Goal: Obtain resource: Download file/media

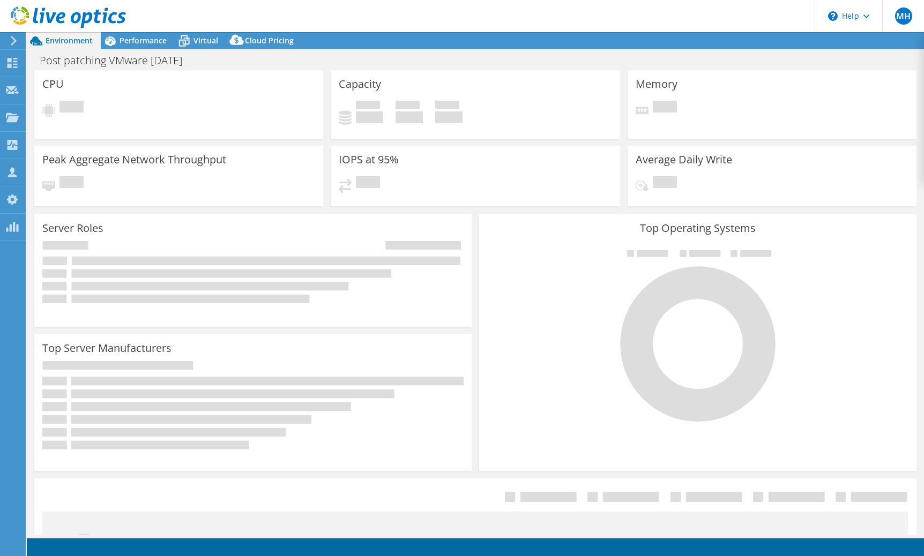
select select "EULondon"
select select "GBP"
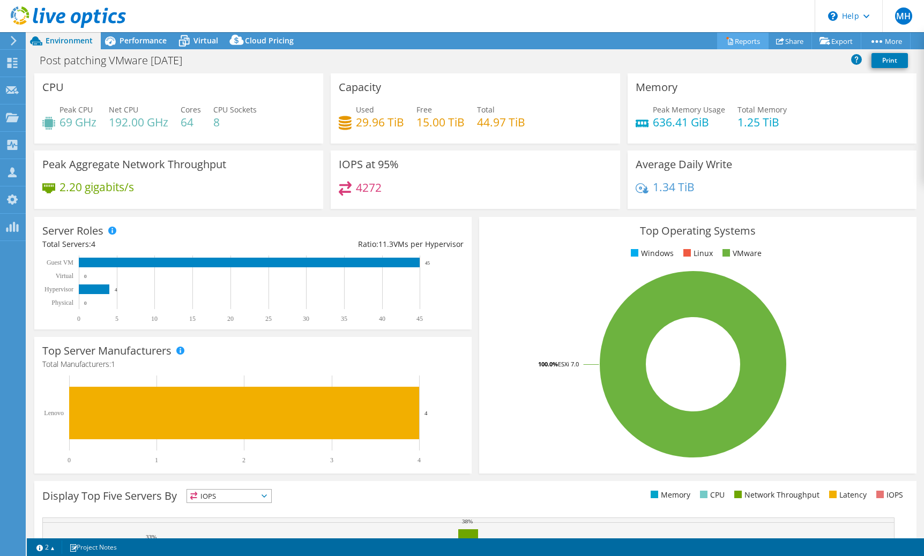
click at [740, 42] on link "Reports" at bounding box center [742, 41] width 51 height 17
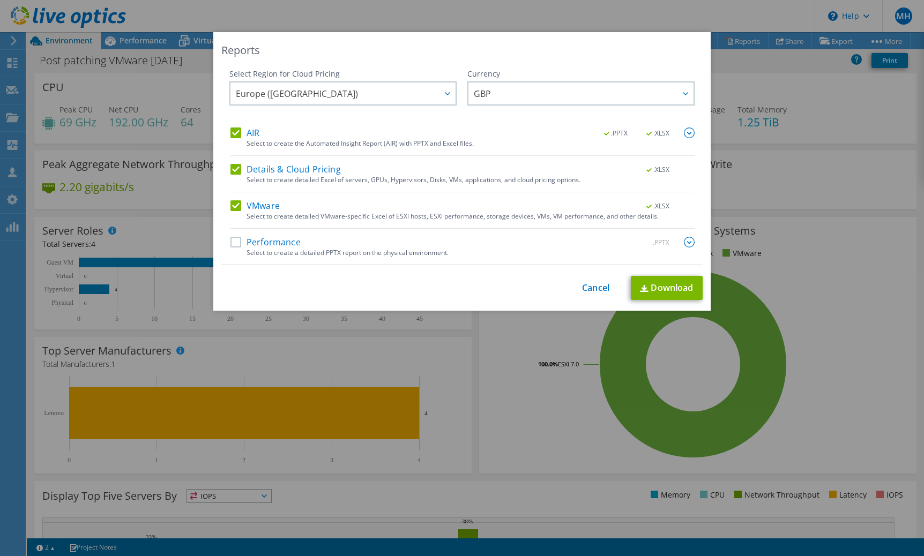
click at [235, 244] on label "Performance" at bounding box center [265, 242] width 70 height 11
click at [0, 0] on input "Performance" at bounding box center [0, 0] width 0 height 0
click at [685, 245] on img at bounding box center [689, 242] width 11 height 11
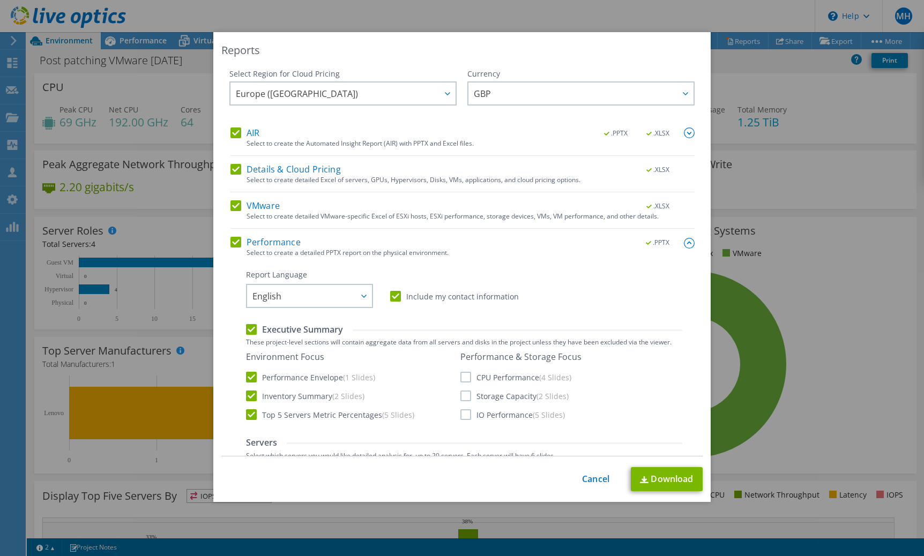
click at [684, 245] on img at bounding box center [689, 243] width 11 height 11
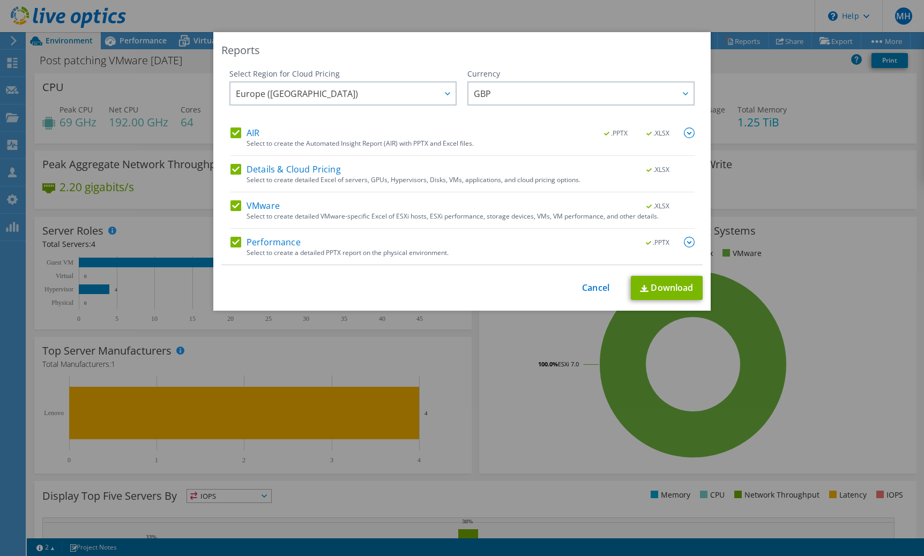
click at [686, 135] on img at bounding box center [689, 133] width 11 height 11
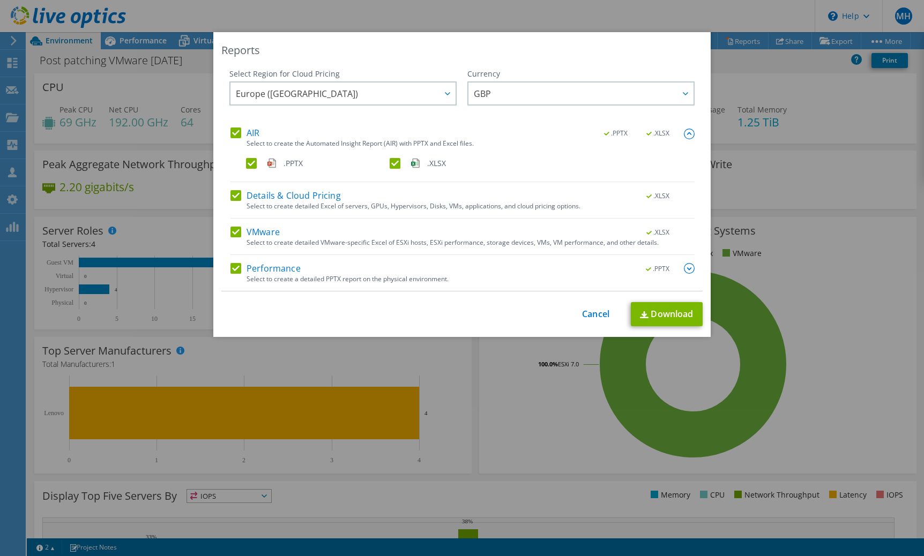
click at [684, 135] on img at bounding box center [689, 134] width 11 height 11
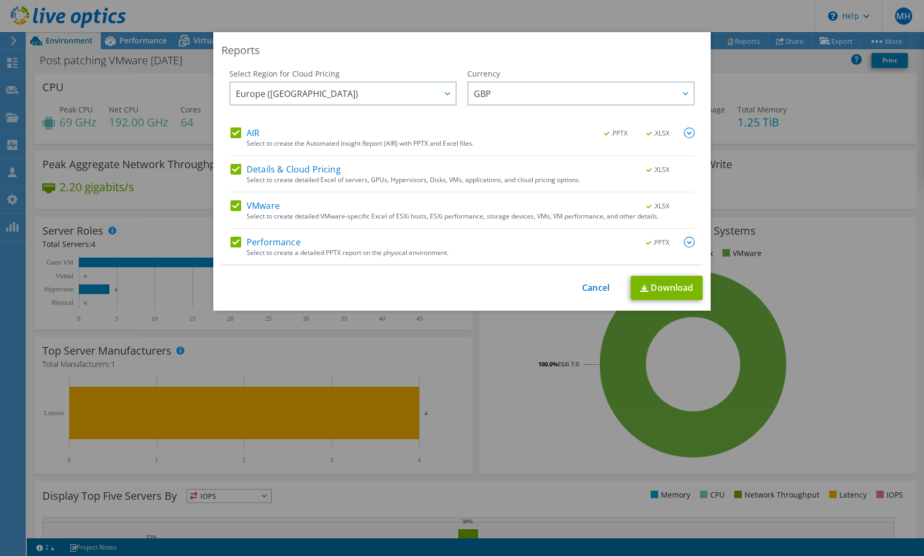
click at [684, 239] on img at bounding box center [689, 242] width 11 height 11
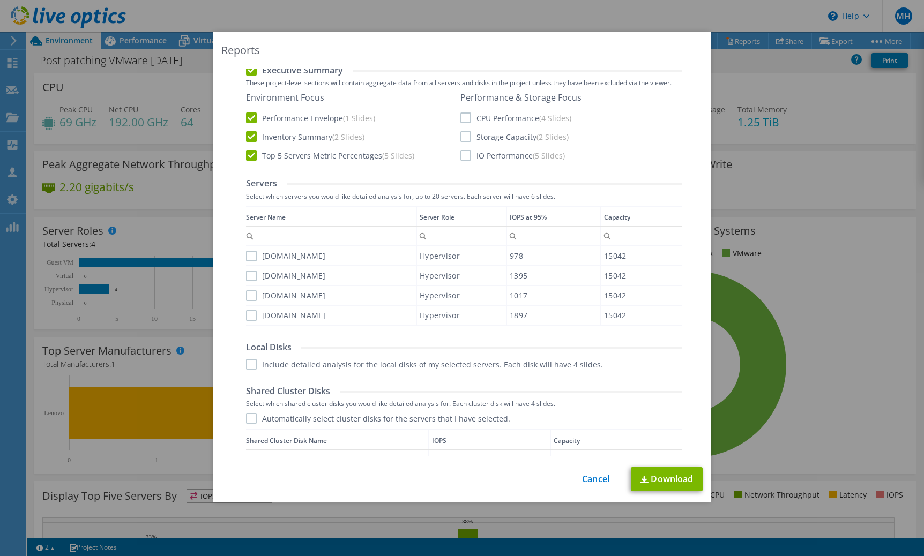
click at [462, 120] on label "CPU Performance (4 Slides)" at bounding box center [515, 118] width 111 height 11
click at [0, 0] on input "CPU Performance (4 Slides)" at bounding box center [0, 0] width 0 height 0
click at [463, 136] on label "Storage Capacity (2 Slides)" at bounding box center [514, 136] width 108 height 11
click at [0, 0] on input "Storage Capacity (2 Slides)" at bounding box center [0, 0] width 0 height 0
click at [463, 158] on label "IO Performance (5 Slides)" at bounding box center [512, 155] width 105 height 11
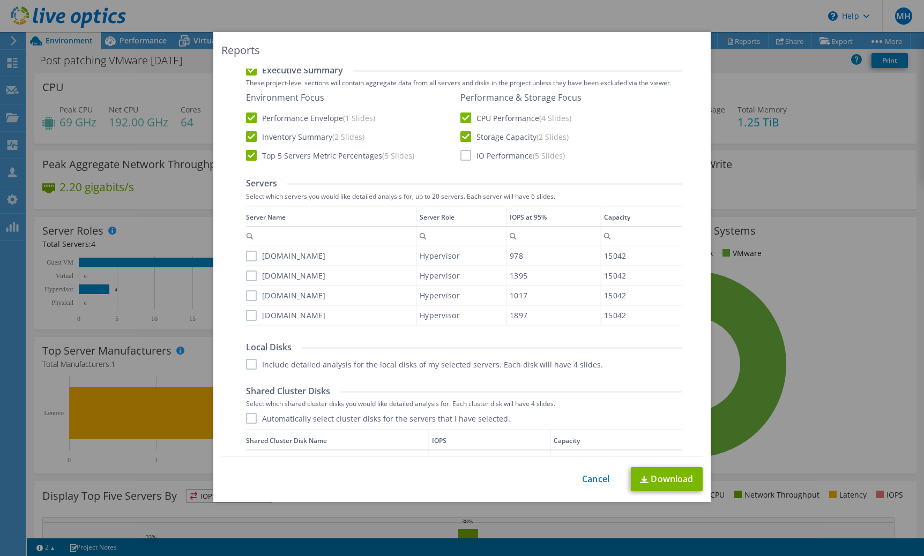
click at [0, 0] on input "IO Performance (5 Slides)" at bounding box center [0, 0] width 0 height 0
click at [248, 257] on label "[DOMAIN_NAME]" at bounding box center [286, 256] width 80 height 11
click at [0, 0] on input "[DOMAIN_NAME]" at bounding box center [0, 0] width 0 height 0
click at [249, 270] on div "[DOMAIN_NAME]" at bounding box center [331, 275] width 170 height 19
click at [249, 276] on label "[DOMAIN_NAME]" at bounding box center [286, 276] width 80 height 11
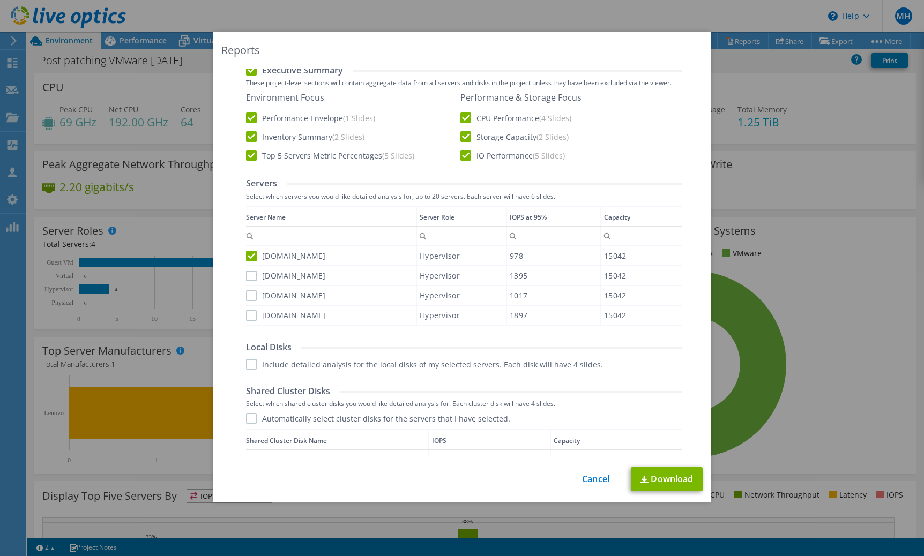
click at [0, 0] on input "[DOMAIN_NAME]" at bounding box center [0, 0] width 0 height 0
click at [249, 300] on label "[DOMAIN_NAME]" at bounding box center [286, 295] width 80 height 11
click at [0, 0] on input "[DOMAIN_NAME]" at bounding box center [0, 0] width 0 height 0
click at [248, 307] on label "[DOMAIN_NAME]" at bounding box center [286, 312] width 80 height 11
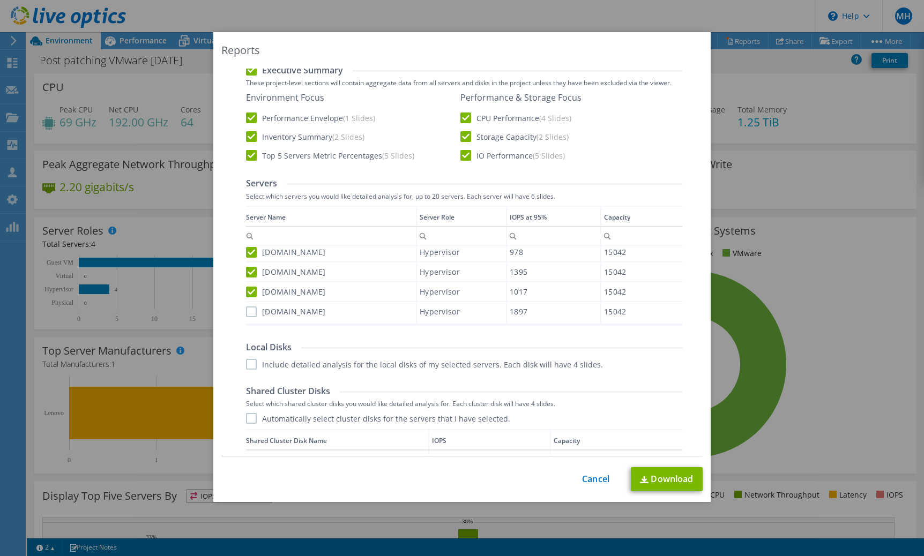
click at [0, 0] on input "[DOMAIN_NAME]" at bounding box center [0, 0] width 0 height 0
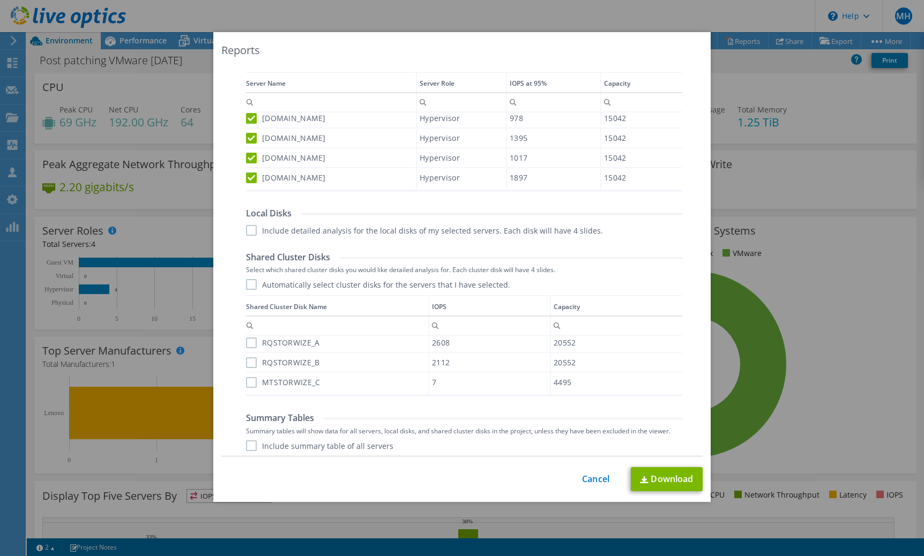
scroll to position [434, 0]
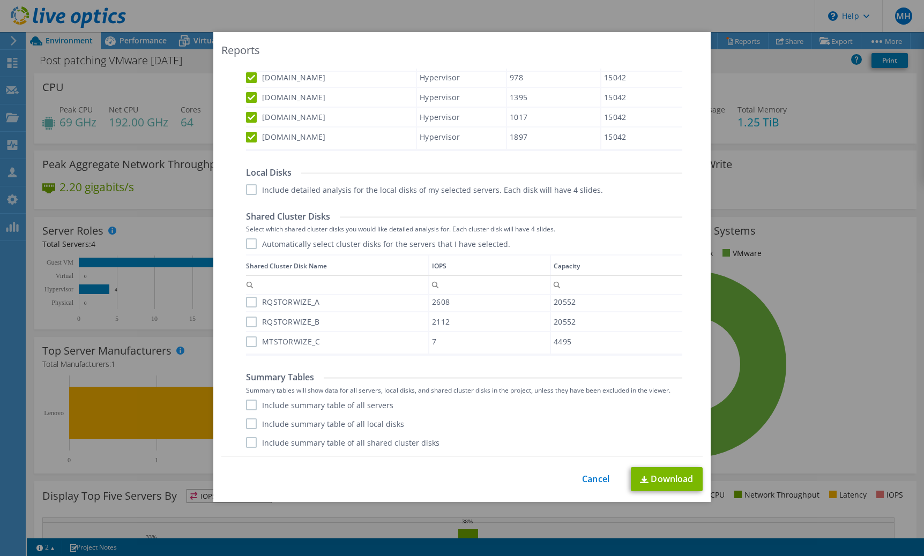
click at [308, 405] on label "Include summary table of all servers" at bounding box center [319, 405] width 147 height 11
click at [0, 0] on input "Include summary table of all servers" at bounding box center [0, 0] width 0 height 0
click at [308, 430] on div "Include summary table of all servers Include summary table of all local disks I…" at bounding box center [464, 424] width 436 height 48
click at [304, 424] on label "Include summary table of all local disks" at bounding box center [325, 424] width 158 height 11
click at [0, 0] on input "Include summary table of all local disks" at bounding box center [0, 0] width 0 height 0
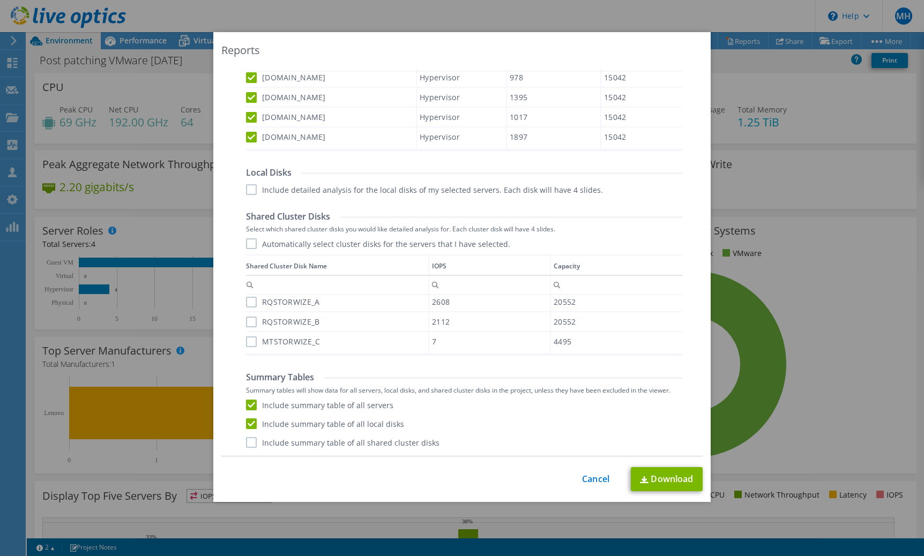
click at [304, 441] on label "Include summary table of all shared cluster disks" at bounding box center [342, 442] width 193 height 11
click at [0, 0] on input "Include summary table of all shared cluster disks" at bounding box center [0, 0] width 0 height 0
click at [643, 484] on link "Download" at bounding box center [667, 479] width 72 height 24
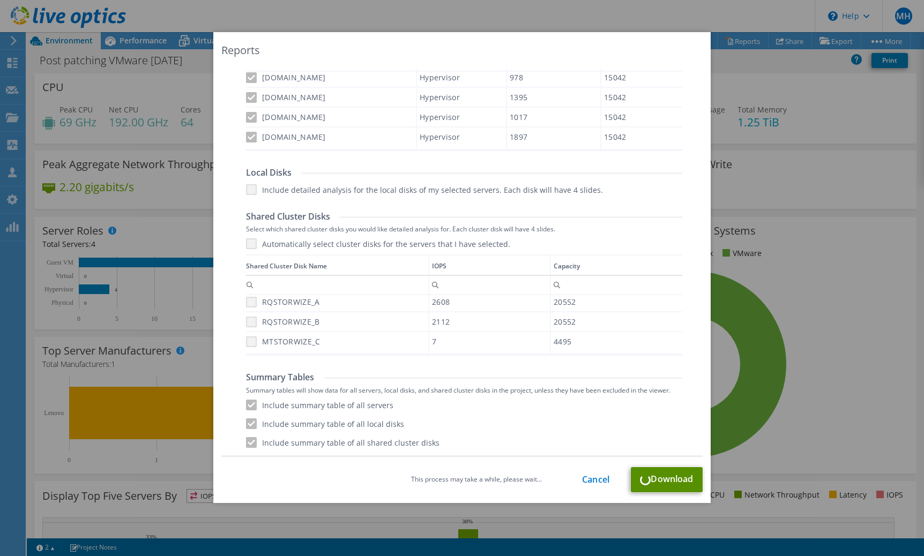
scroll to position [0, 0]
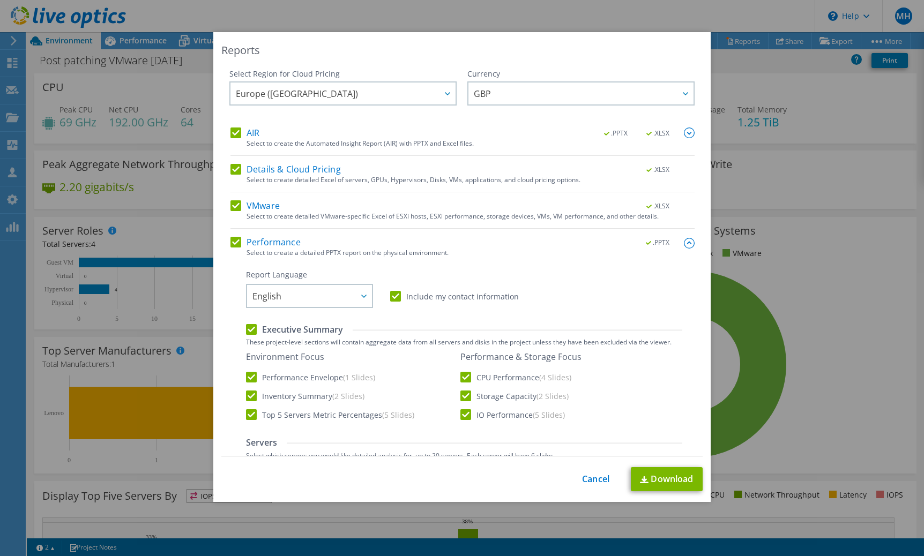
click at [684, 243] on img at bounding box center [689, 243] width 11 height 11
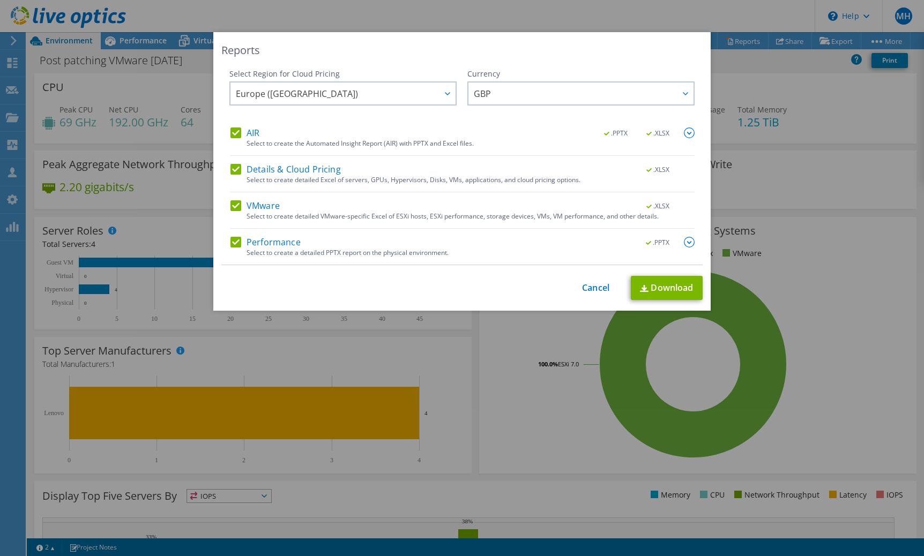
click at [236, 241] on label "Performance" at bounding box center [265, 242] width 70 height 11
click at [0, 0] on input "Performance" at bounding box center [0, 0] width 0 height 0
click at [235, 207] on label "VMware" at bounding box center [254, 205] width 49 height 11
click at [0, 0] on input "VMware" at bounding box center [0, 0] width 0 height 0
click at [235, 170] on label "Details & Cloud Pricing" at bounding box center [285, 169] width 110 height 11
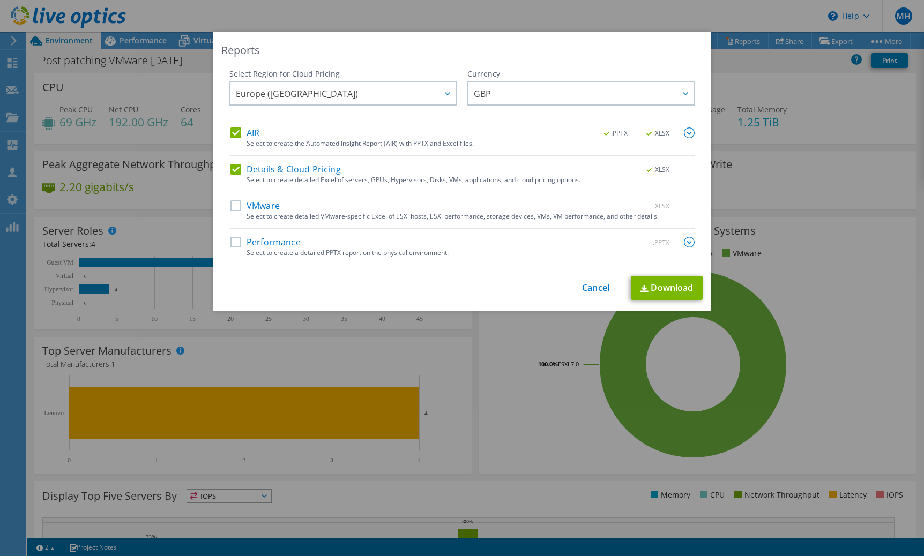
click at [0, 0] on input "Details & Cloud Pricing" at bounding box center [0, 0] width 0 height 0
click at [230, 134] on label "AIR" at bounding box center [244, 133] width 29 height 11
click at [0, 0] on input "AIR" at bounding box center [0, 0] width 0 height 0
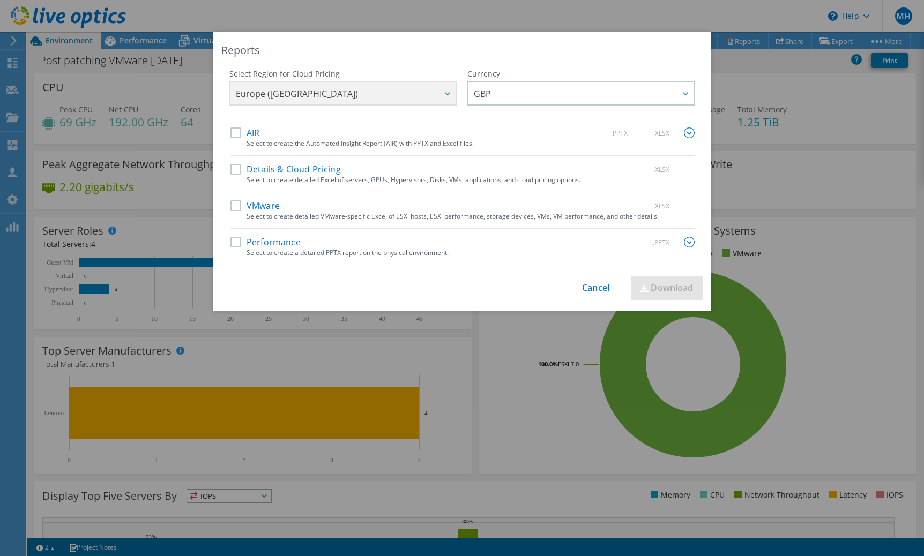
click at [230, 132] on label "AIR" at bounding box center [244, 133] width 29 height 11
click at [0, 0] on input "AIR" at bounding box center [0, 0] width 0 height 0
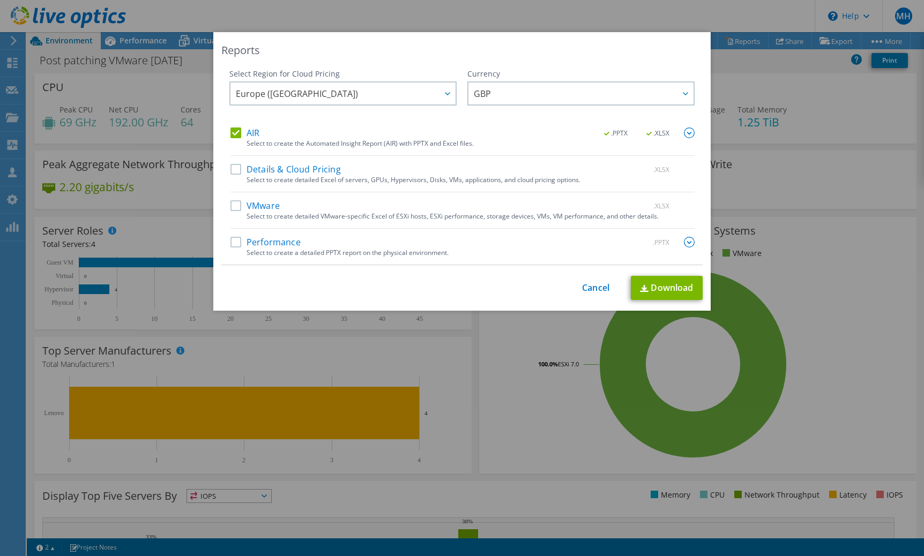
click at [234, 173] on label "Details & Cloud Pricing" at bounding box center [285, 169] width 110 height 11
click at [0, 0] on input "Details & Cloud Pricing" at bounding box center [0, 0] width 0 height 0
click at [234, 206] on label "VMware" at bounding box center [254, 205] width 49 height 11
click at [0, 0] on input "VMware" at bounding box center [0, 0] width 0 height 0
click at [582, 288] on link "Cancel" at bounding box center [595, 288] width 27 height 10
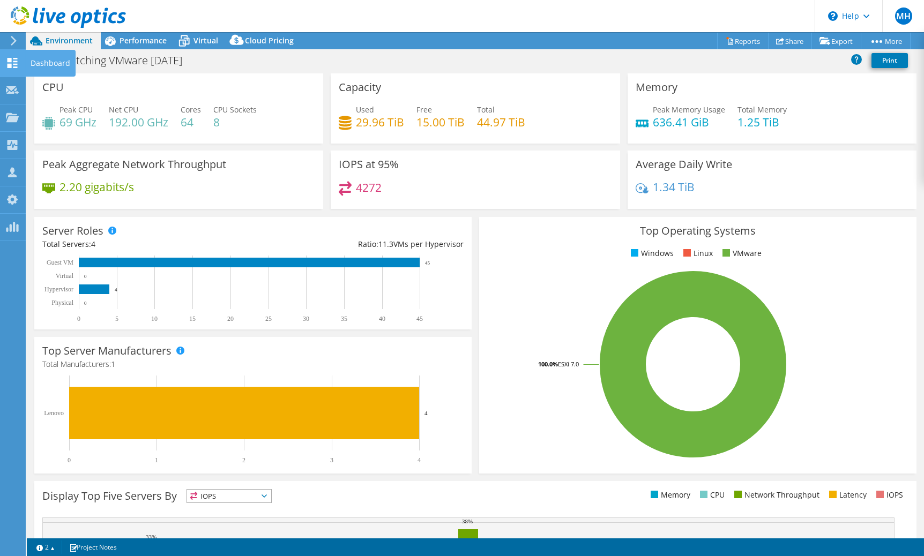
click at [14, 58] on icon at bounding box center [12, 63] width 13 height 10
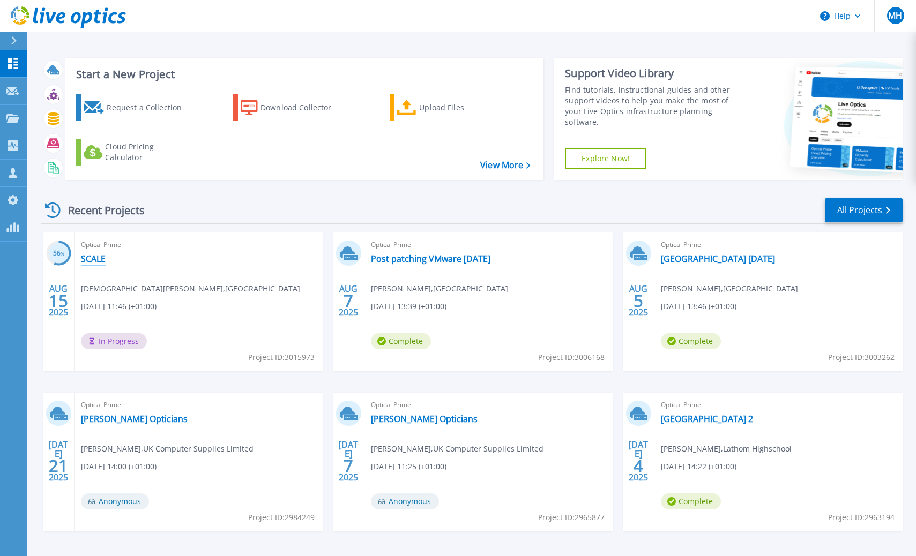
click at [93, 260] on link "SCALE" at bounding box center [93, 259] width 25 height 11
